Goal: Task Accomplishment & Management: Use online tool/utility

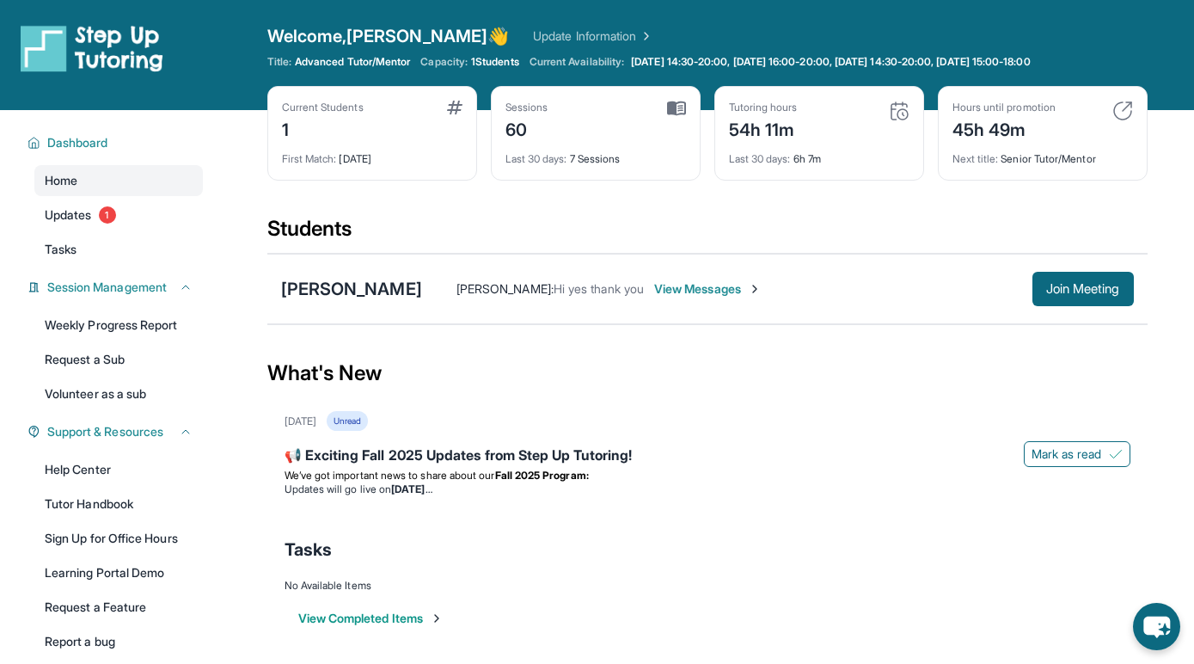
click at [409, 40] on span "Welcome, [PERSON_NAME] 👋" at bounding box center [388, 36] width 242 height 24
click at [365, 60] on span "Advanced Tutor/Mentor" at bounding box center [352, 62] width 115 height 14
click at [488, 68] on div "Welcome, [PERSON_NAME] 👋 Update Information Title: Advanced Tutor/Mentor Capaci…" at bounding box center [707, 55] width 880 height 62
click at [488, 68] on span "1 Students" at bounding box center [495, 62] width 48 height 14
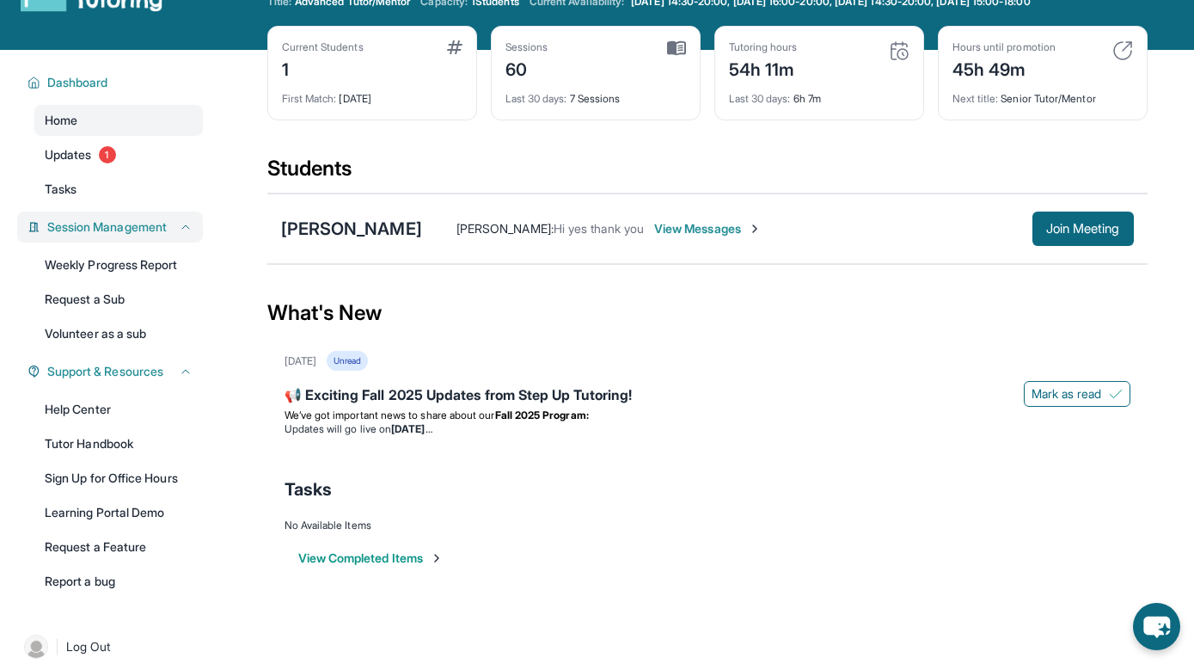
scroll to position [61, 0]
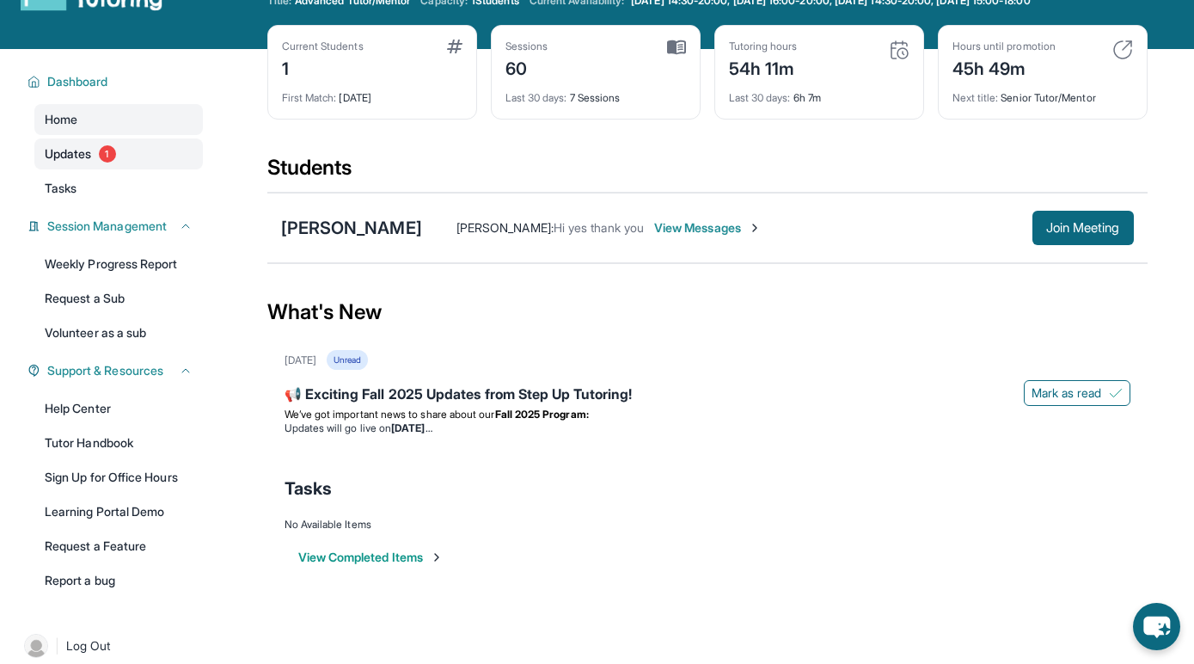
click at [120, 153] on link "Updates 1" at bounding box center [118, 153] width 169 height 31
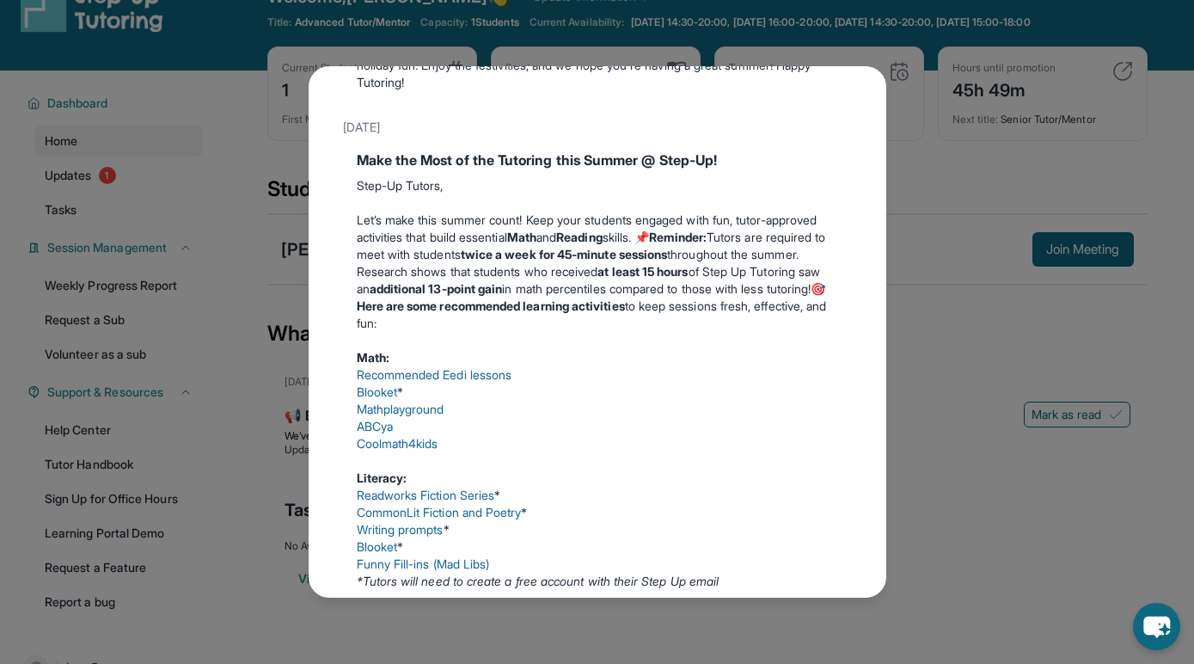
scroll to position [0, 0]
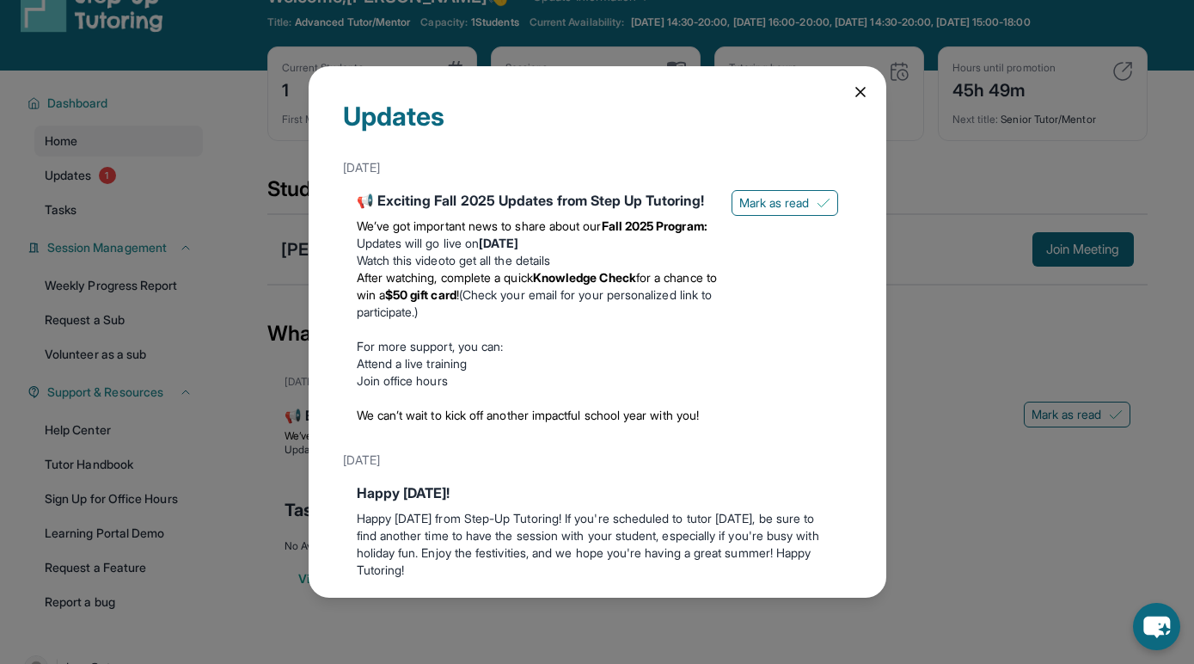
click at [864, 88] on icon at bounding box center [860, 92] width 9 height 9
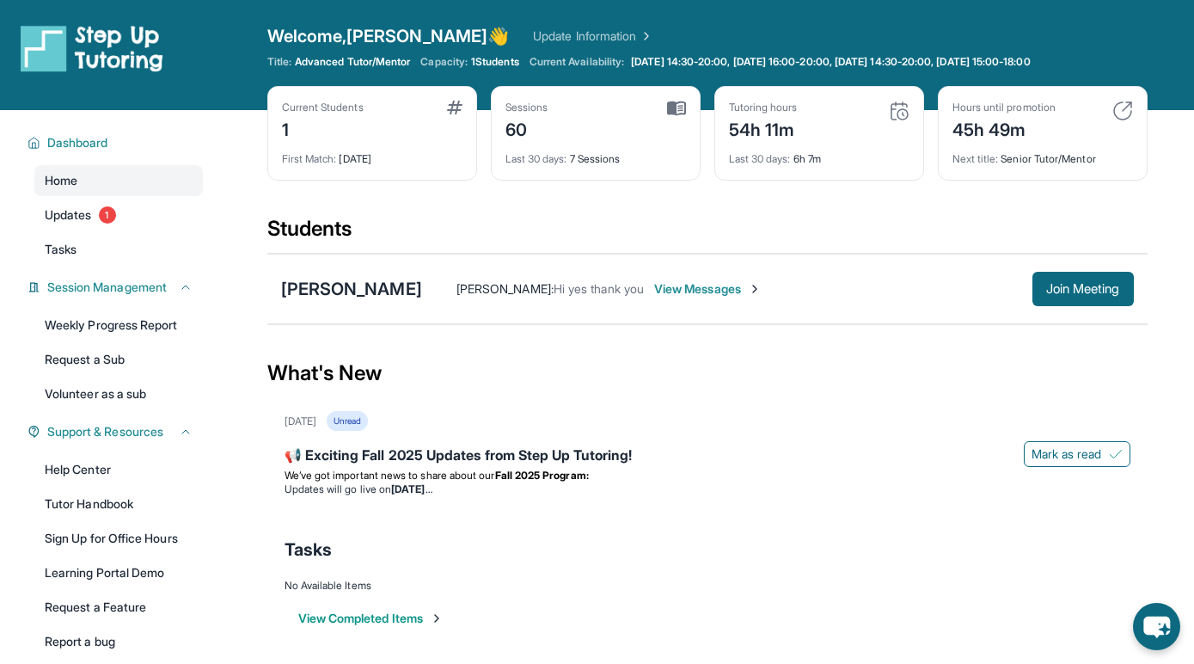
click at [533, 33] on link "Update Information" at bounding box center [593, 36] width 120 height 17
click at [135, 214] on link "Updates 1" at bounding box center [118, 214] width 169 height 31
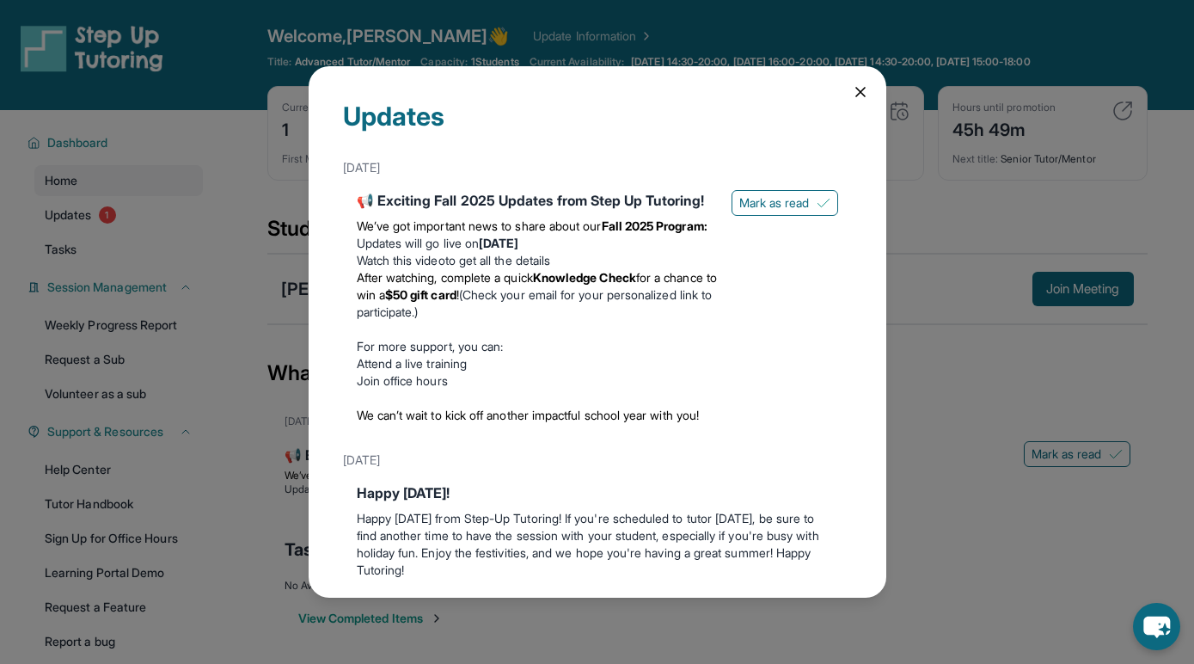
click at [860, 90] on icon at bounding box center [860, 92] width 9 height 9
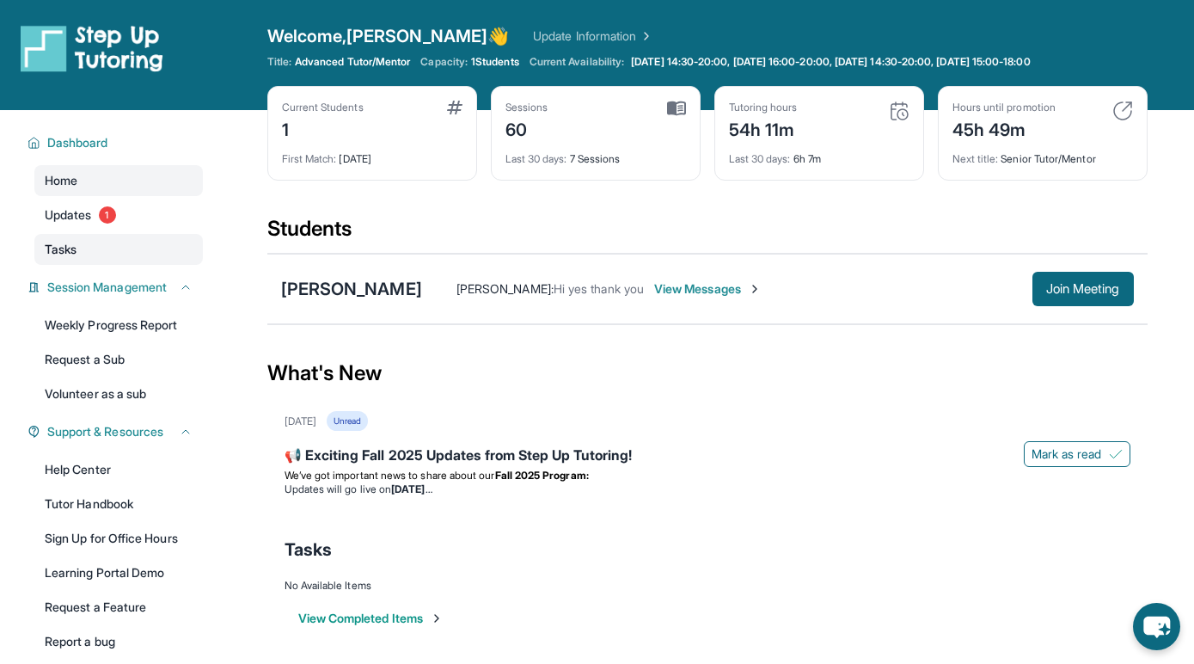
click at [163, 260] on link "Tasks" at bounding box center [118, 249] width 169 height 31
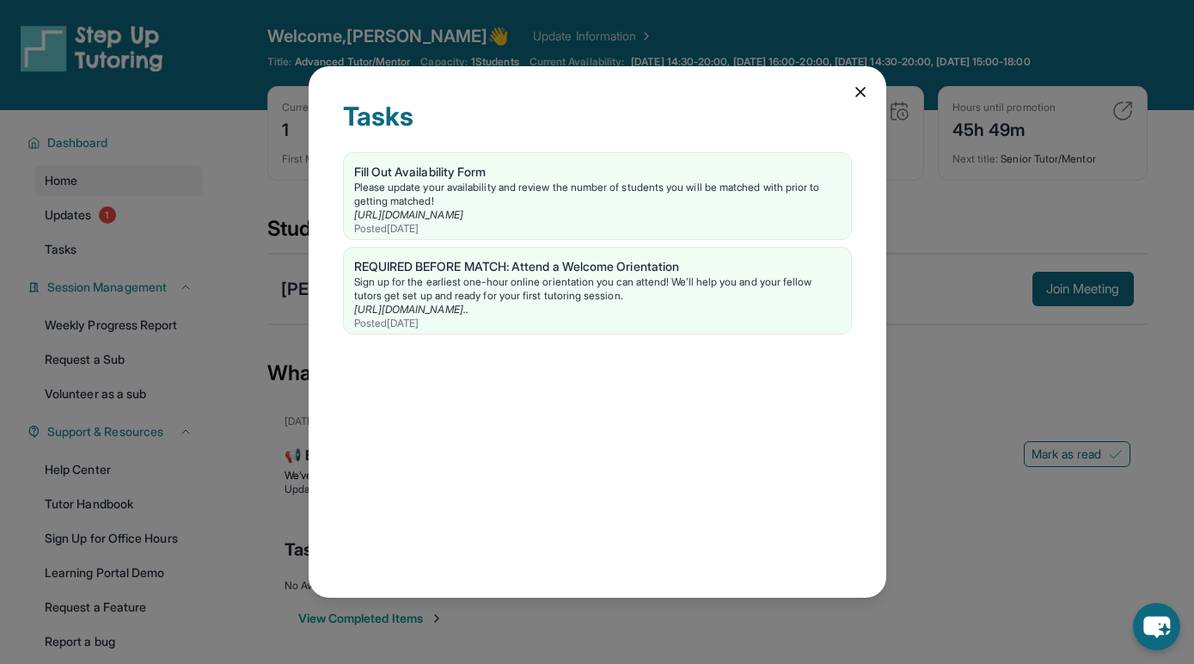
click at [862, 87] on icon at bounding box center [860, 91] width 17 height 17
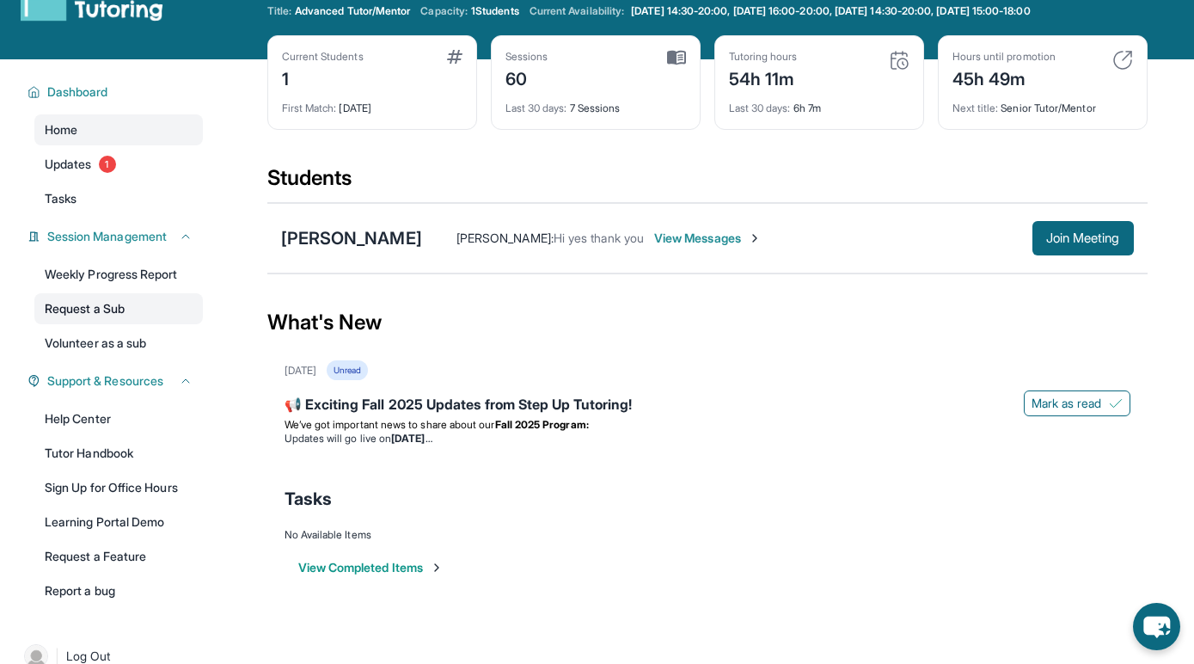
scroll to position [56, 0]
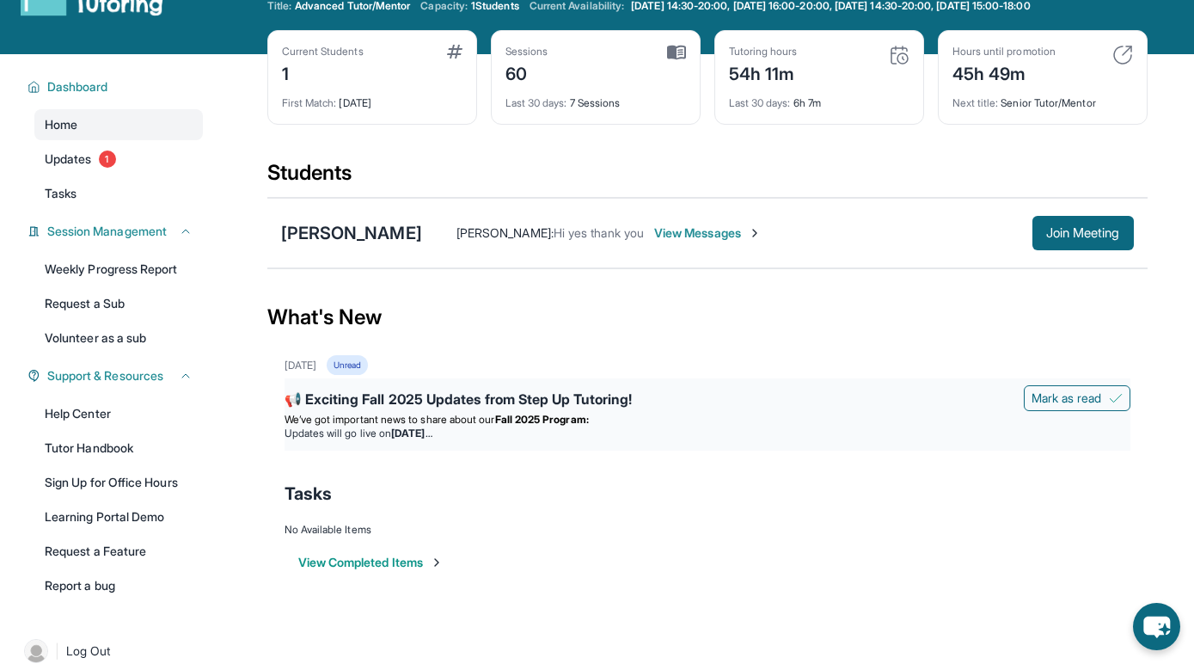
click at [465, 413] on span "We’ve got important news to share about our" at bounding box center [390, 419] width 211 height 13
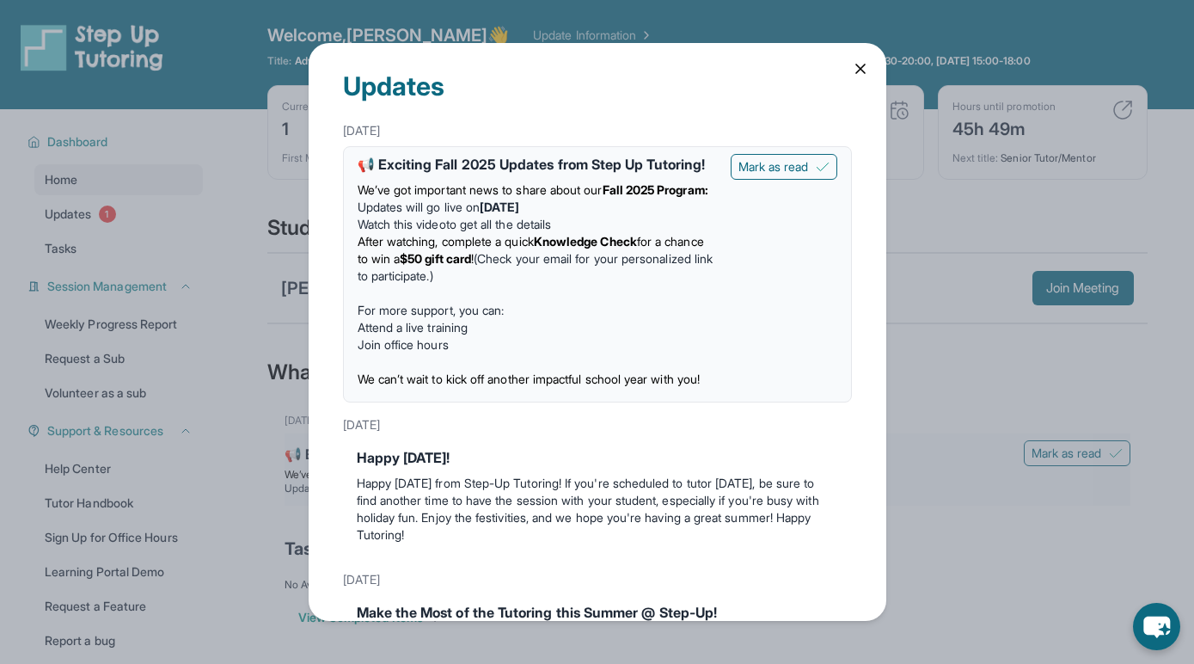
scroll to position [0, 0]
click at [750, 173] on span "Mark as read" at bounding box center [774, 166] width 71 height 17
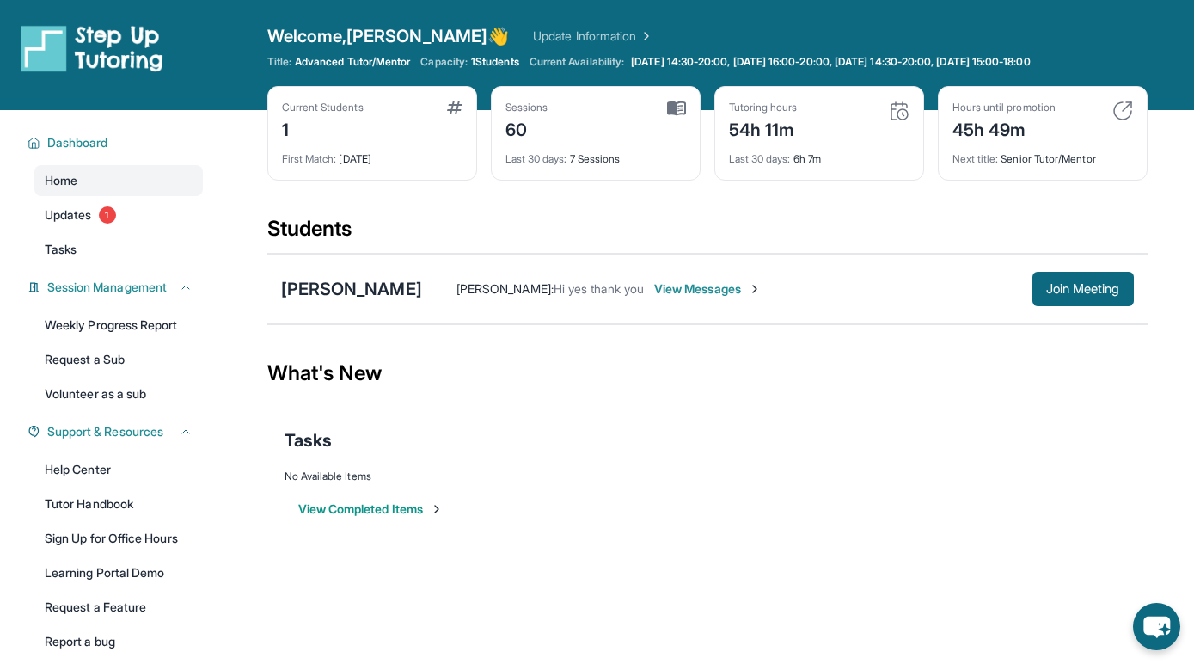
click at [71, 232] on div "Home Updates 1 Tasks" at bounding box center [118, 215] width 169 height 100
click at [70, 209] on span "Updates" at bounding box center [68, 214] width 47 height 17
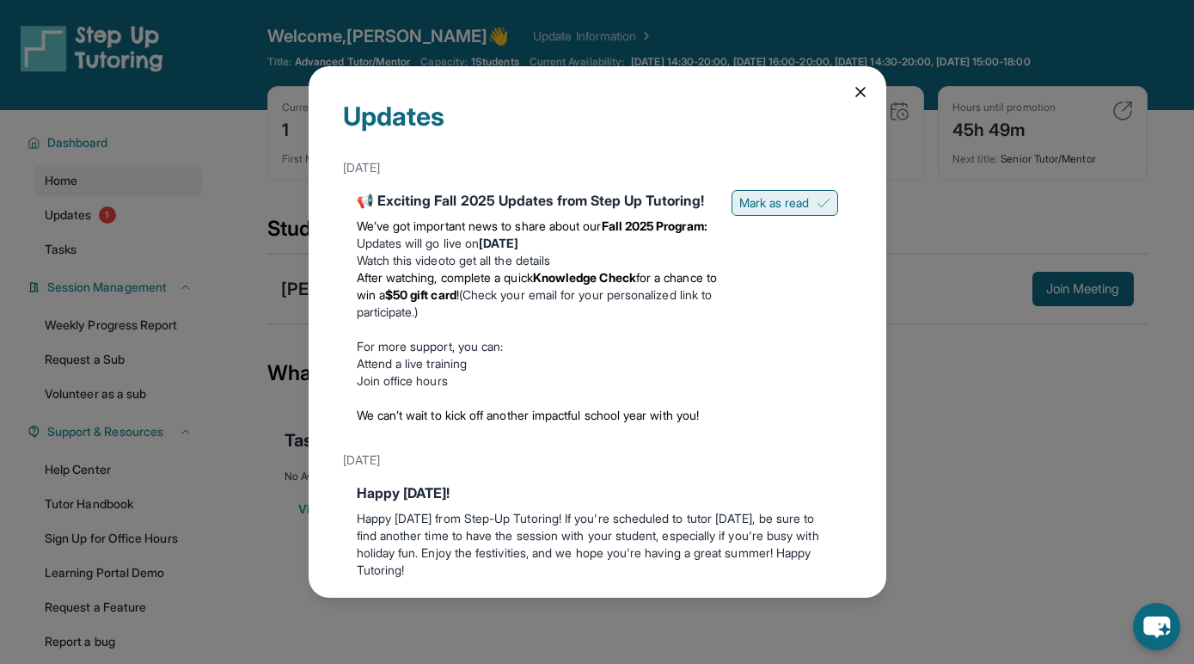
click at [760, 209] on span "Mark as read" at bounding box center [774, 202] width 71 height 17
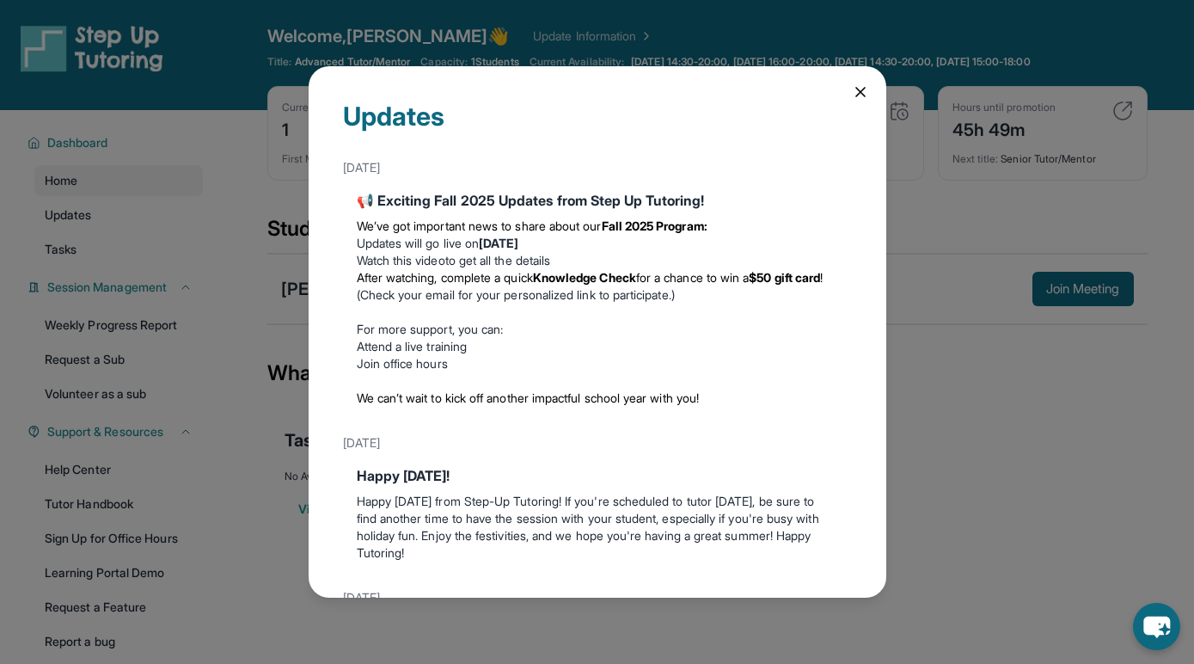
click at [864, 88] on icon at bounding box center [860, 92] width 9 height 9
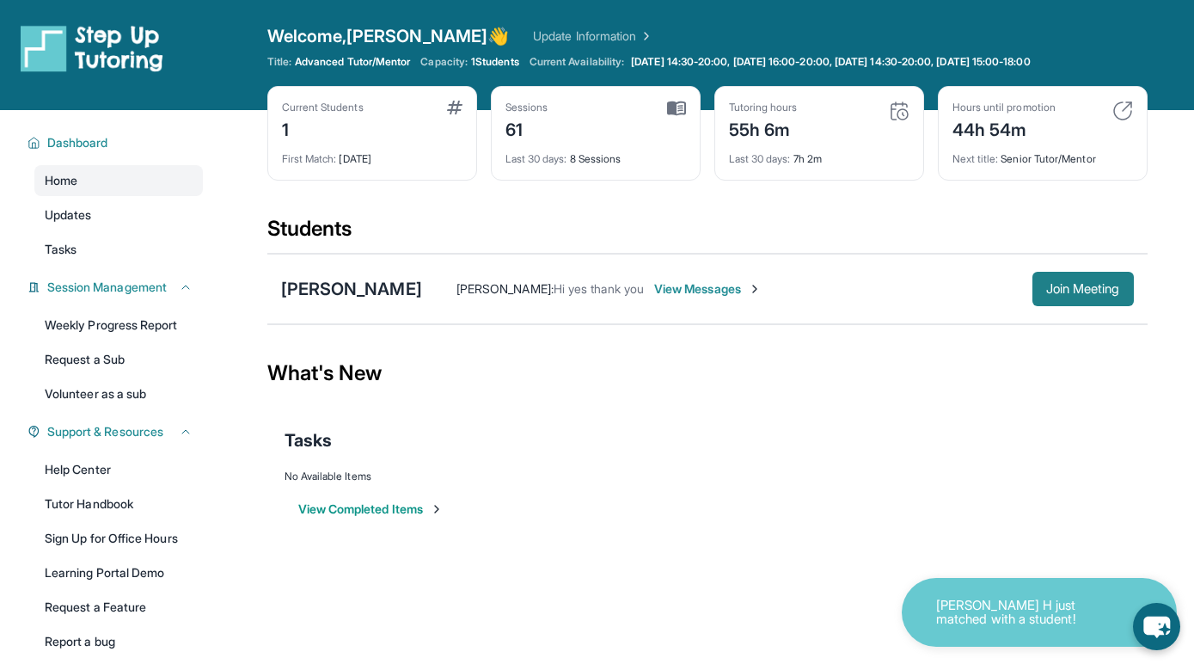
click at [1054, 290] on span "Join Meeting" at bounding box center [1083, 289] width 74 height 10
click at [47, 224] on link "Updates" at bounding box center [118, 214] width 169 height 31
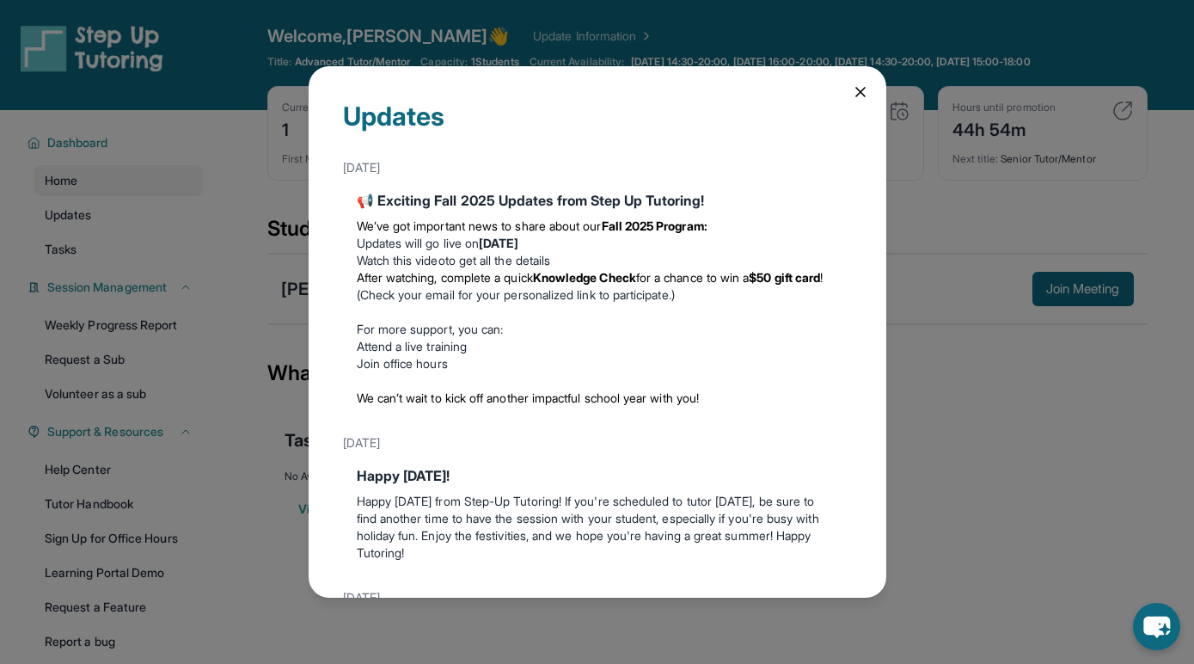
click at [858, 83] on icon at bounding box center [860, 91] width 17 height 17
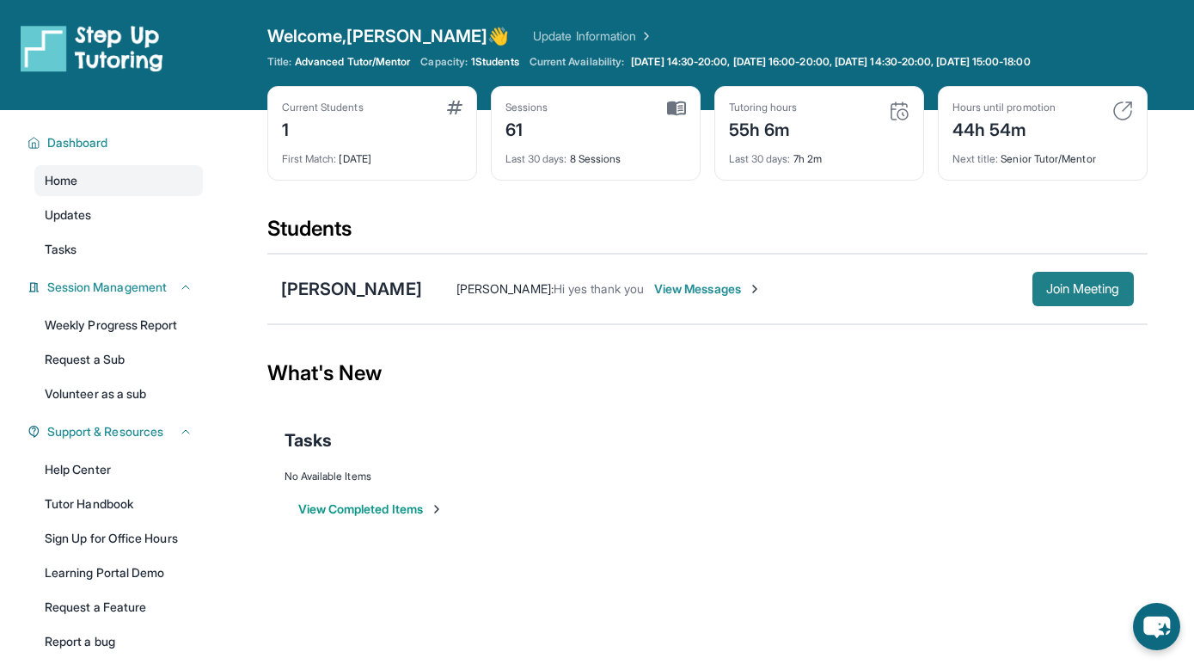
click at [1102, 293] on span "Join Meeting" at bounding box center [1083, 289] width 74 height 10
click at [1052, 294] on span "Join Meeting" at bounding box center [1083, 289] width 74 height 10
